Goal: Ask a question

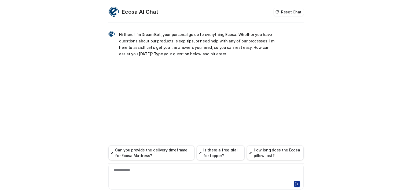
click at [127, 168] on div "**********" at bounding box center [206, 173] width 192 height 12
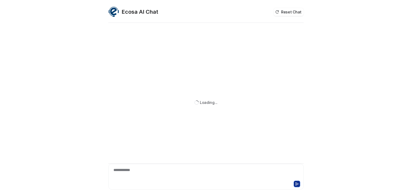
click at [150, 172] on div "**********" at bounding box center [206, 173] width 192 height 12
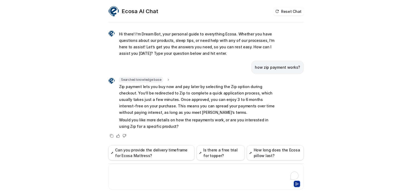
scroll to position [1, 0]
